Goal: Task Accomplishment & Management: Manage account settings

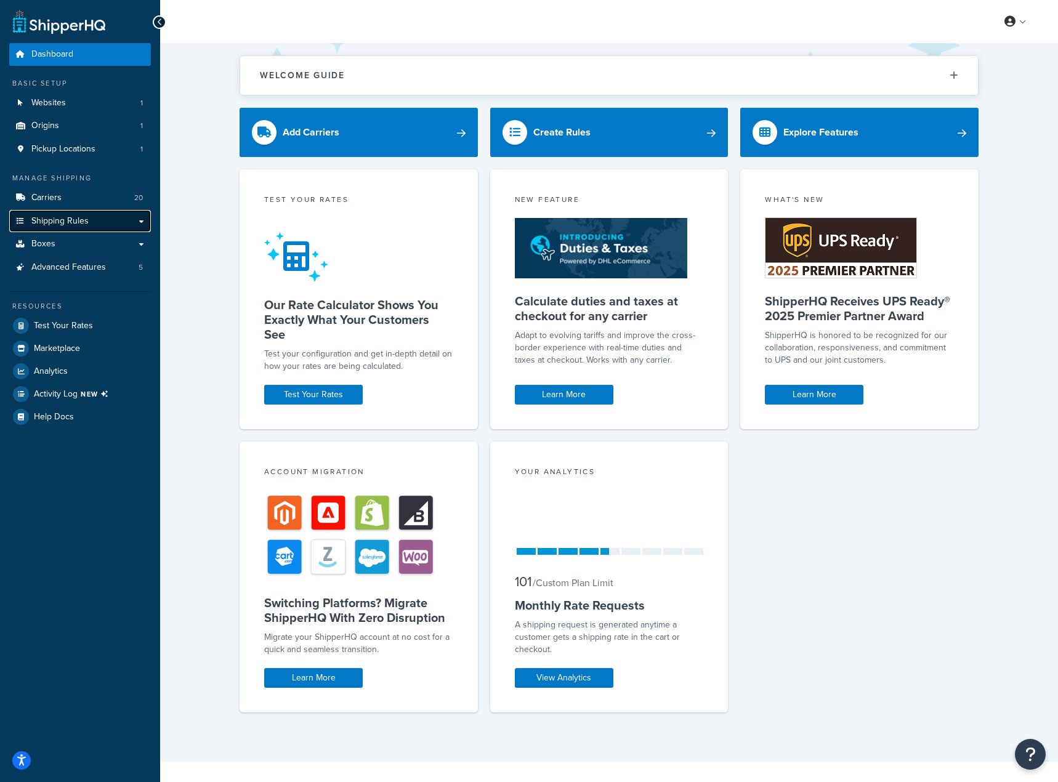
click at [66, 228] on link "Shipping Rules" at bounding box center [80, 221] width 142 height 23
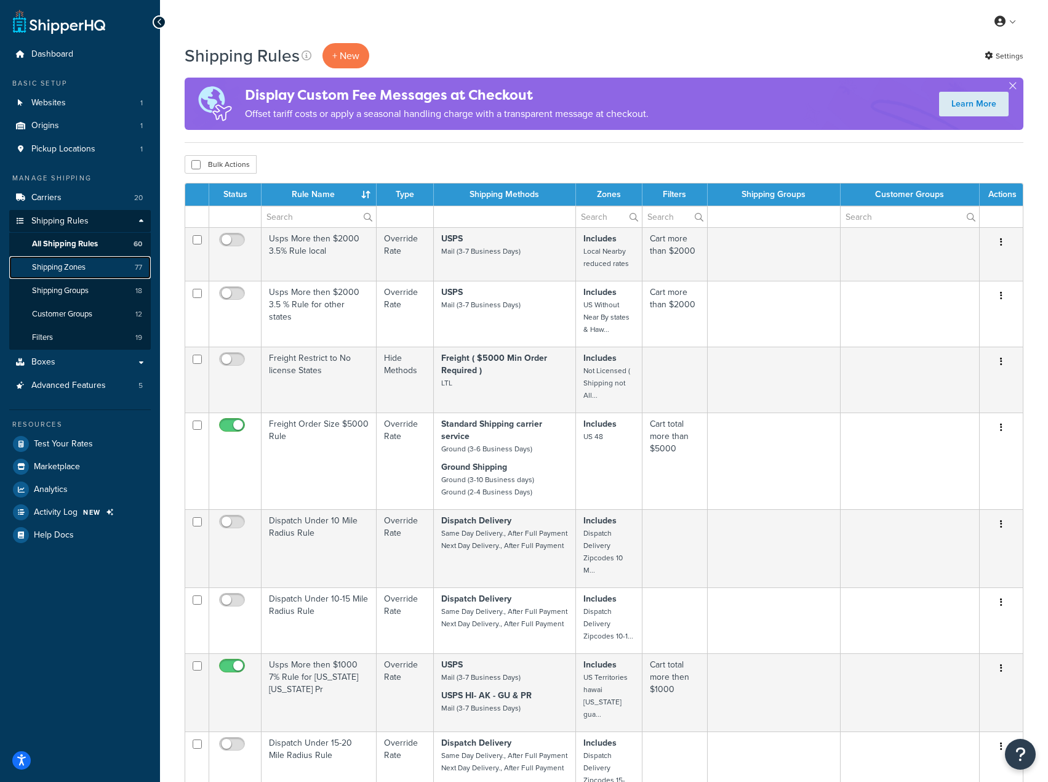
click at [86, 270] on span "Shipping Zones" at bounding box center [59, 267] width 54 height 10
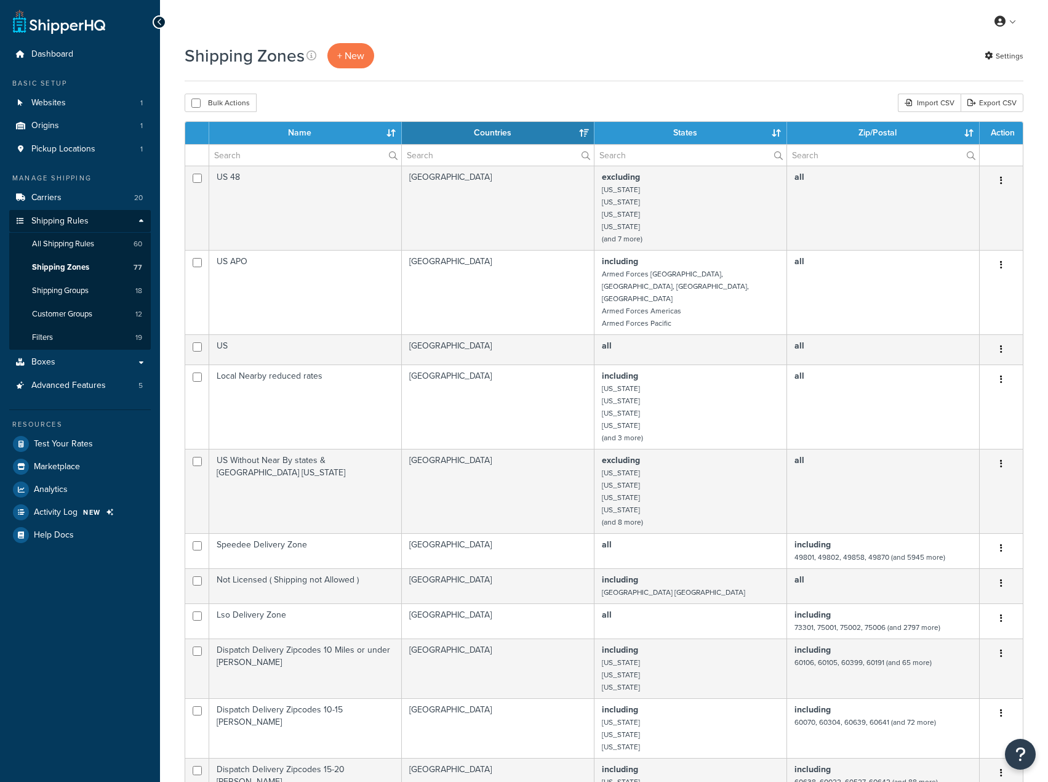
select select "15"
click at [90, 243] on span "All Shipping Rules" at bounding box center [63, 244] width 62 height 10
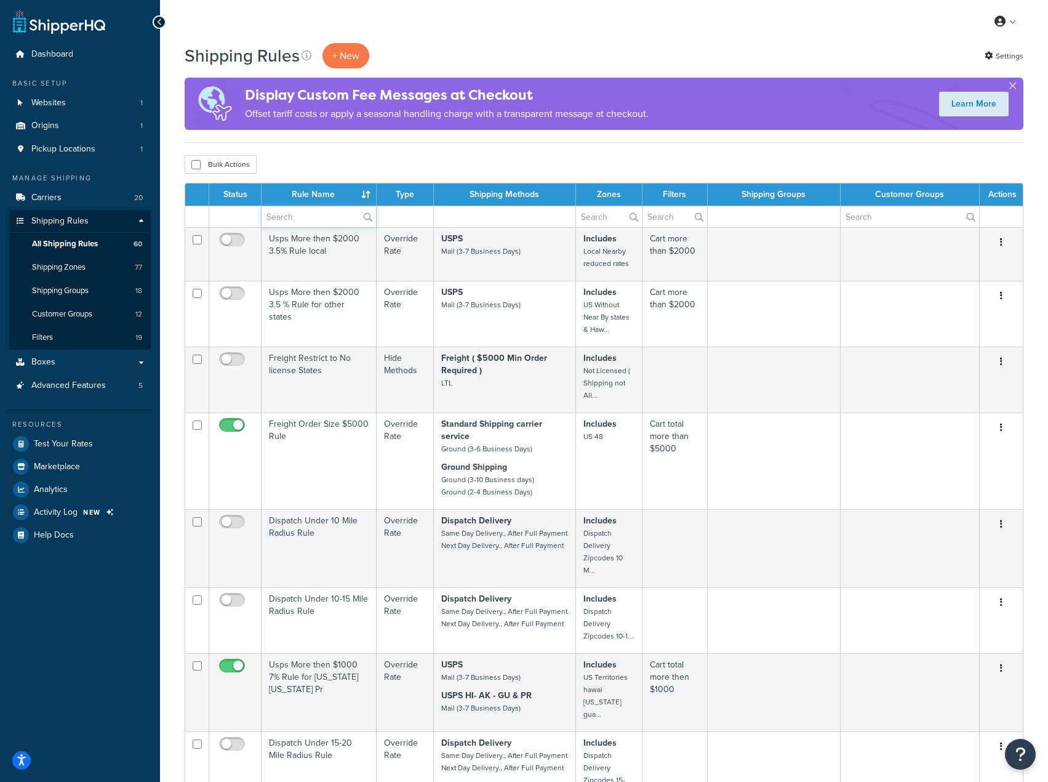
click at [294, 213] on input "text" at bounding box center [319, 216] width 115 height 21
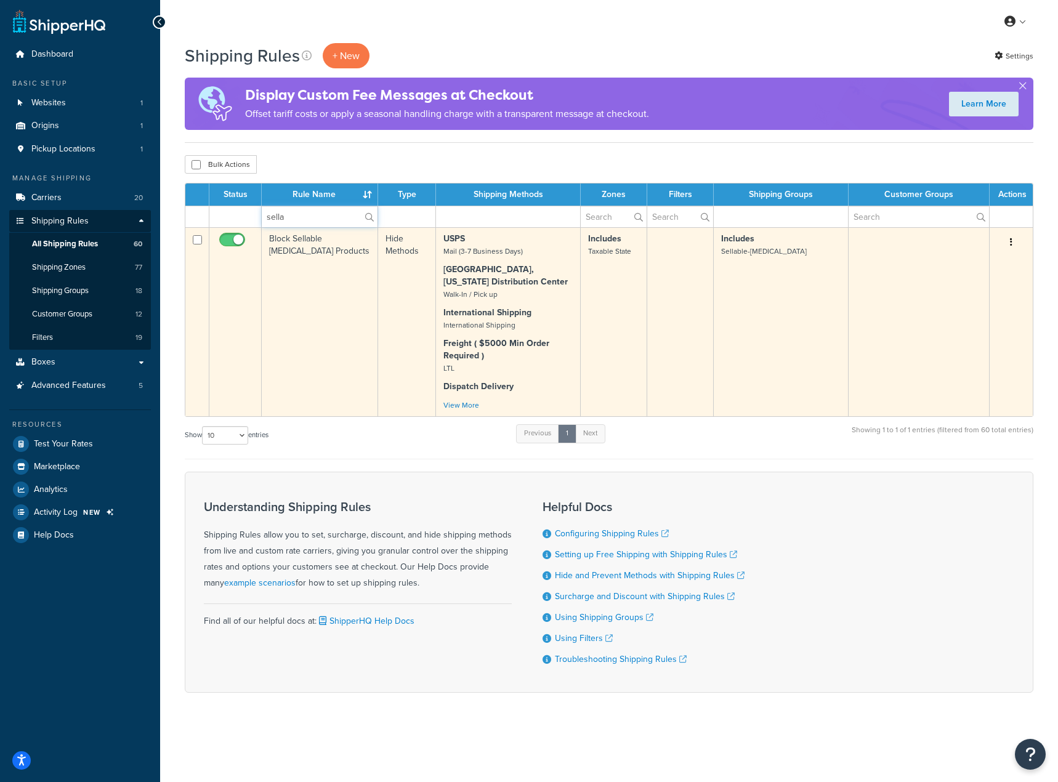
type input "sella"
click at [1009, 240] on button "button" at bounding box center [1010, 243] width 17 height 20
click at [979, 262] on link "Edit" at bounding box center [970, 265] width 97 height 25
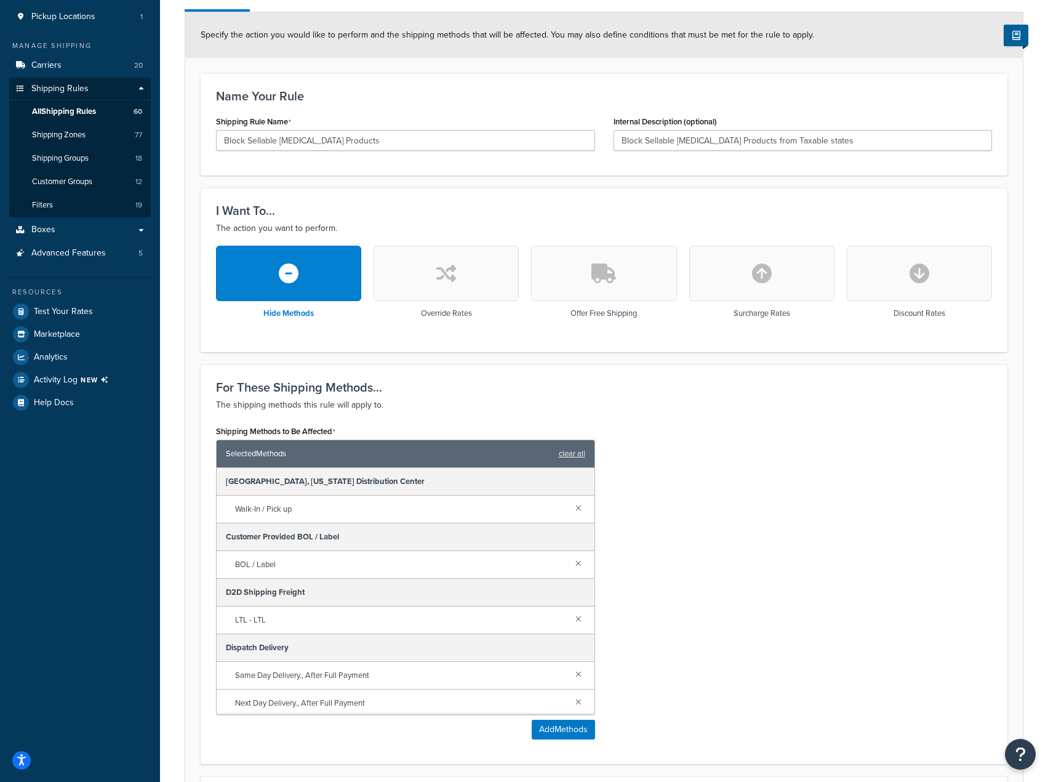
scroll to position [122, 0]
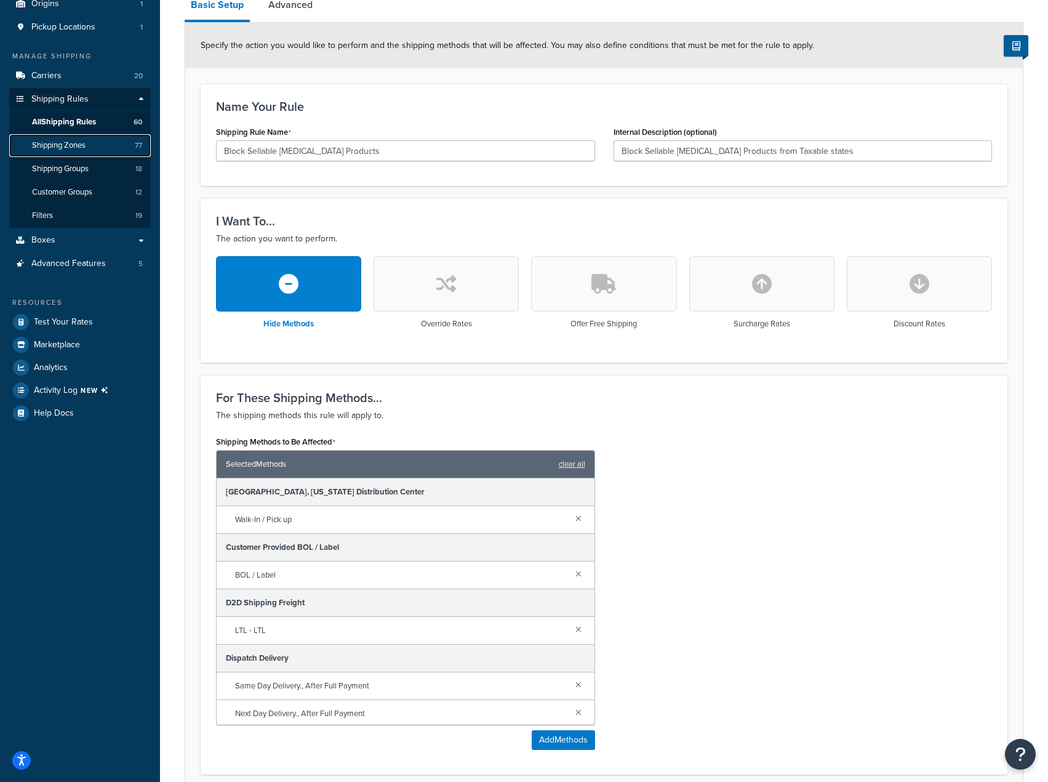
click at [64, 151] on link "Shipping Zones 77" at bounding box center [80, 145] width 142 height 23
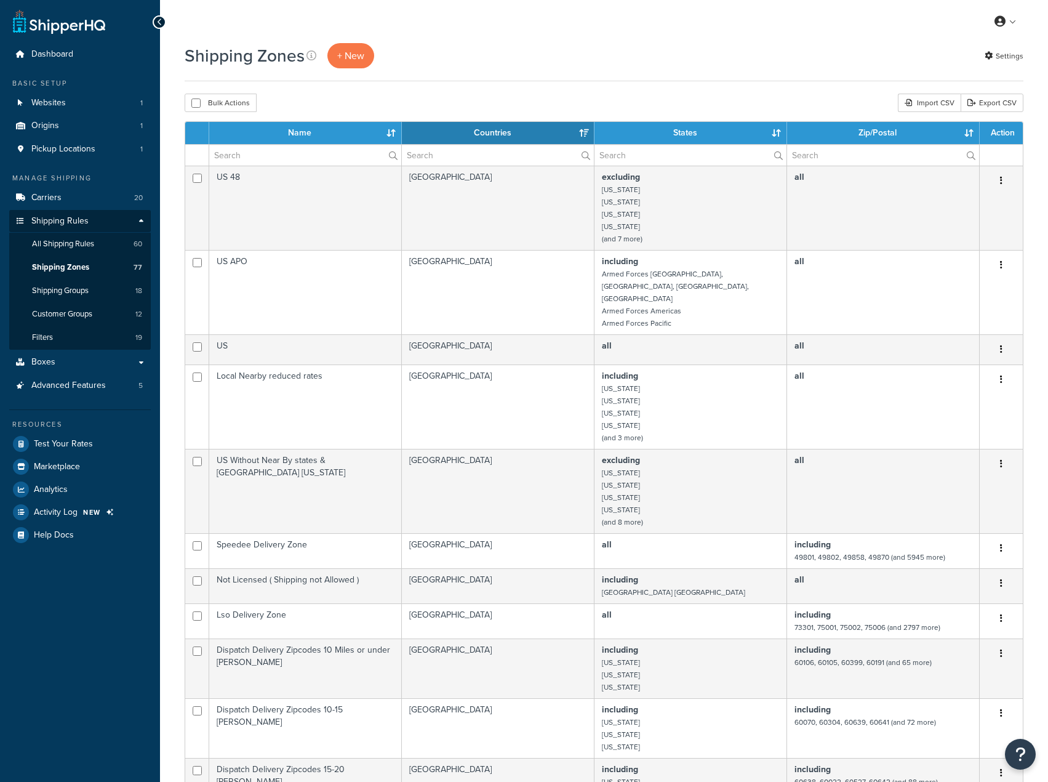
select select "15"
click at [323, 152] on input "text" at bounding box center [305, 155] width 192 height 21
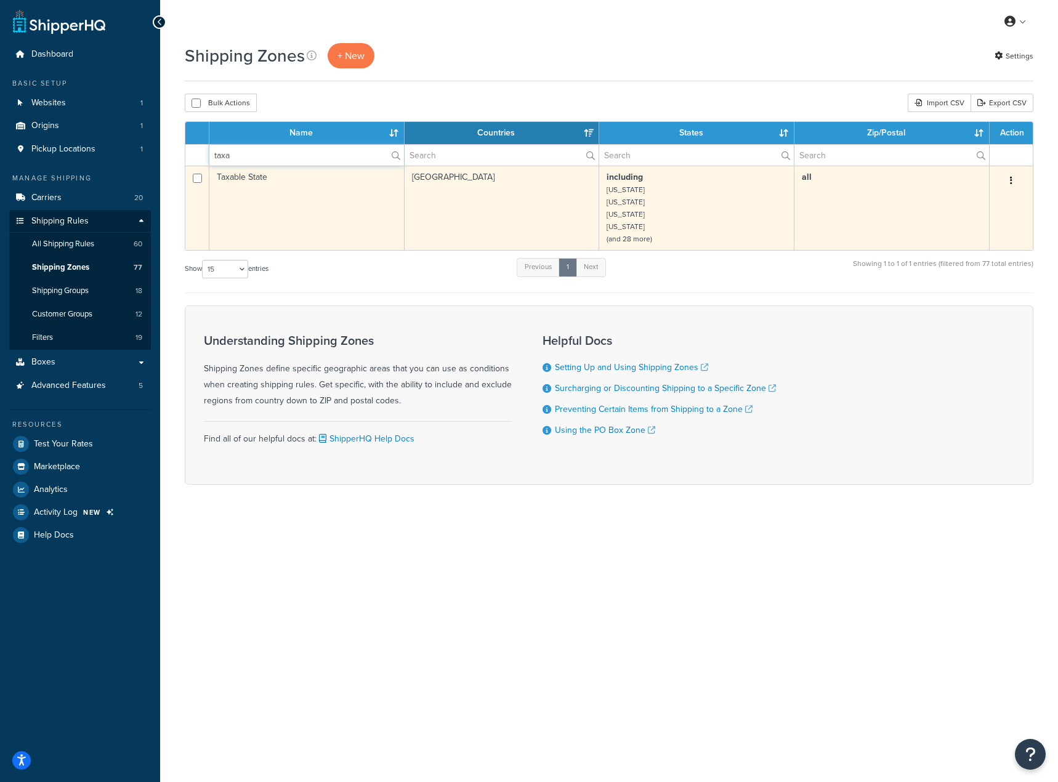
type input "taxa"
click at [1007, 186] on button "button" at bounding box center [1010, 181] width 17 height 20
click at [985, 203] on link "Edit" at bounding box center [960, 205] width 97 height 25
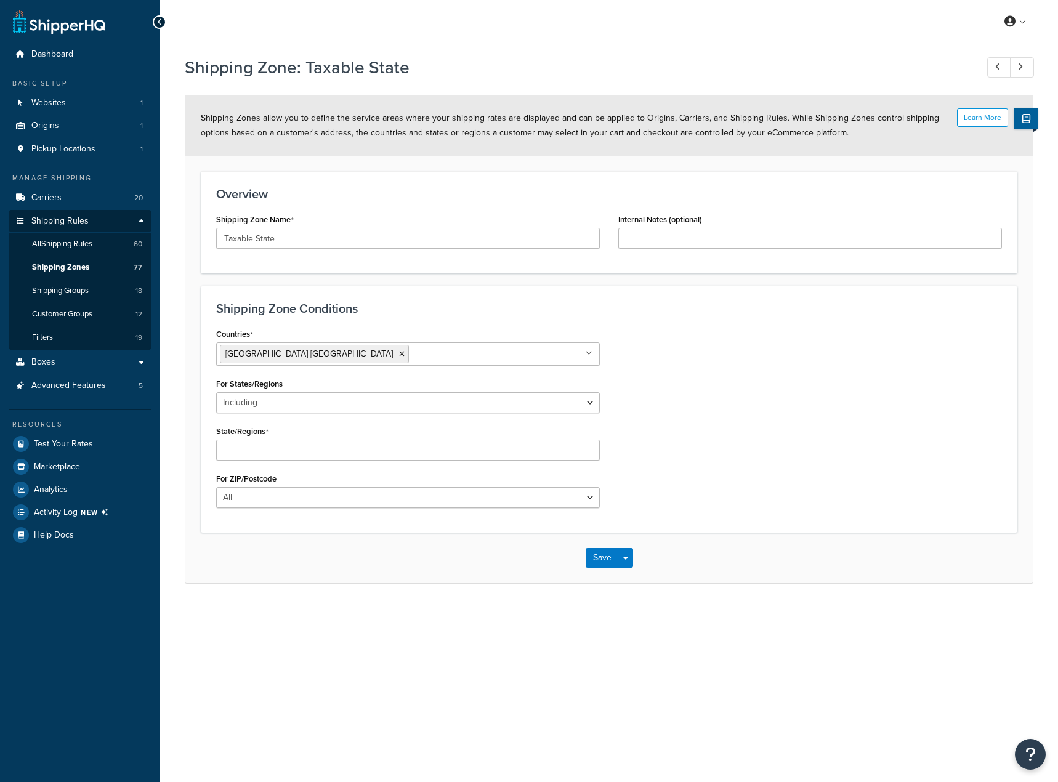
select select "including"
